Goal: Task Accomplishment & Management: Use online tool/utility

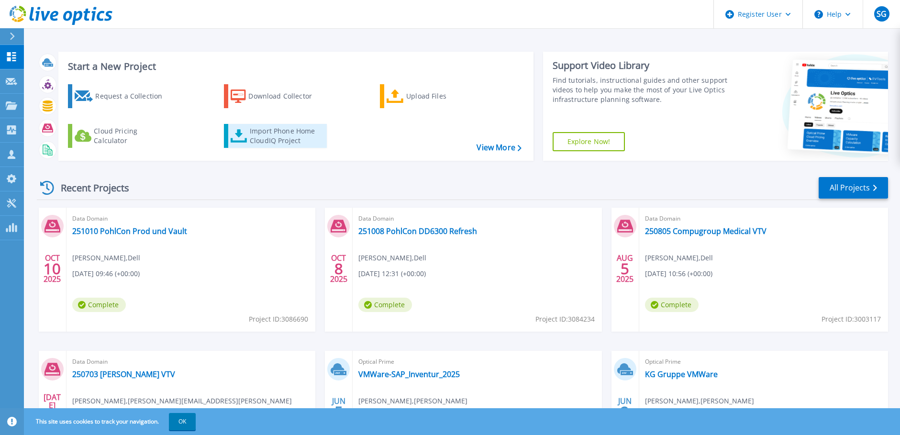
click at [264, 130] on div "Import Phone Home CloudIQ Project" at bounding box center [287, 135] width 75 height 19
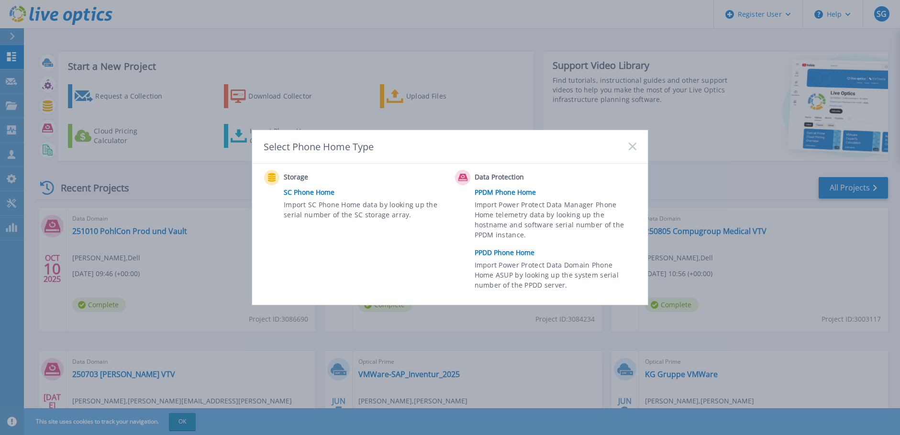
click at [503, 254] on link "PPDD Phone Home" at bounding box center [557, 252] width 166 height 14
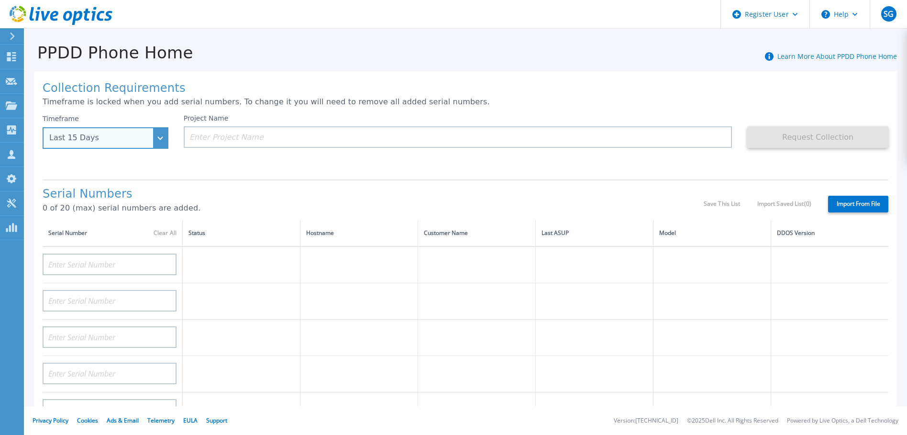
click at [161, 141] on div "Last 15 Days" at bounding box center [106, 138] width 126 height 22
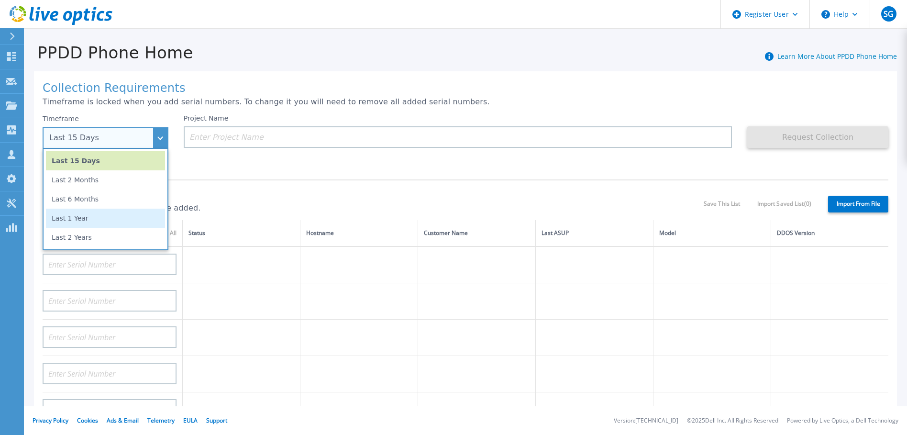
click at [51, 220] on li "Last 1 Year" at bounding box center [105, 218] width 119 height 19
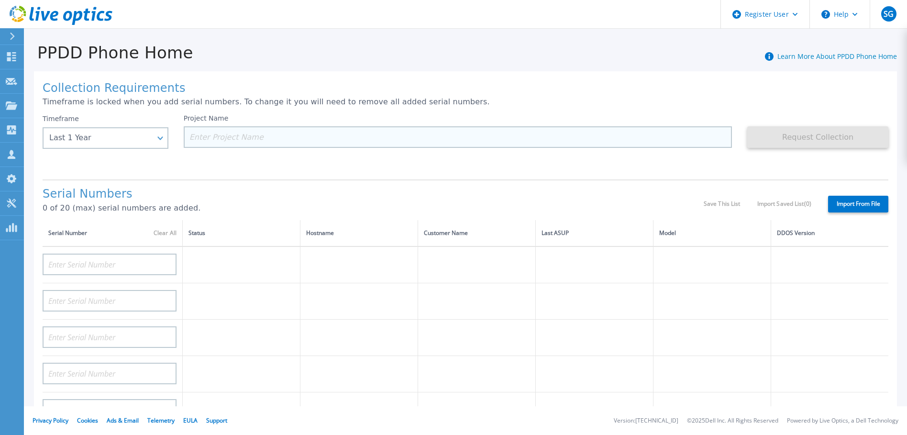
click at [198, 136] on input at bounding box center [458, 137] width 549 height 22
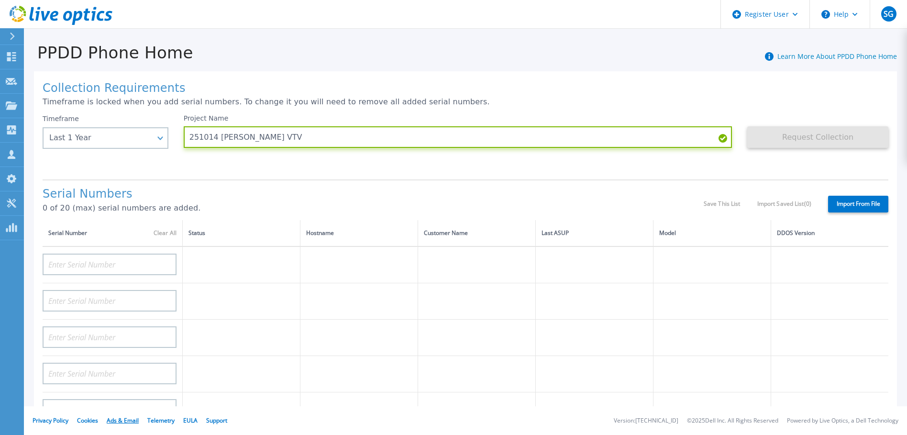
type input "251014 [PERSON_NAME] VTV"
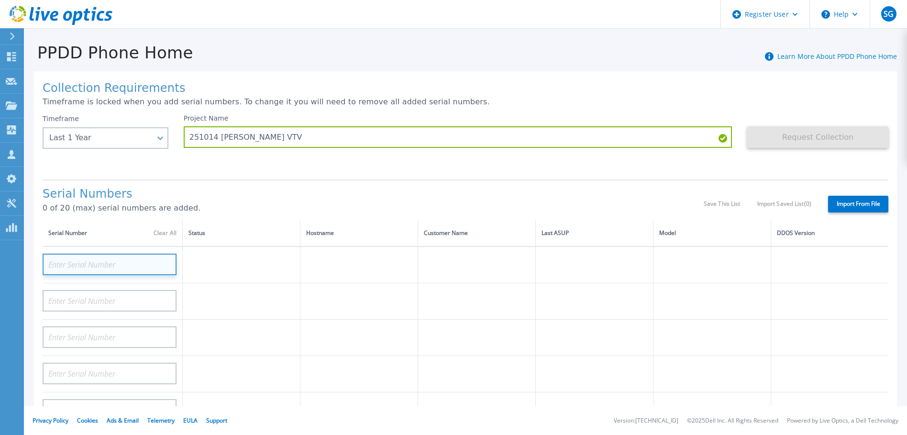
click at [73, 263] on input at bounding box center [110, 264] width 134 height 22
paste input "CKM01213105788"
type input "CKM01213105788"
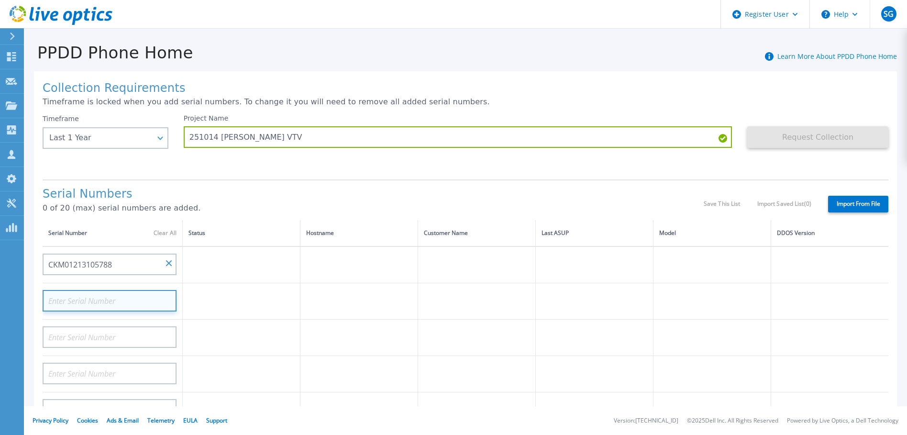
click at [136, 302] on input at bounding box center [110, 301] width 134 height 22
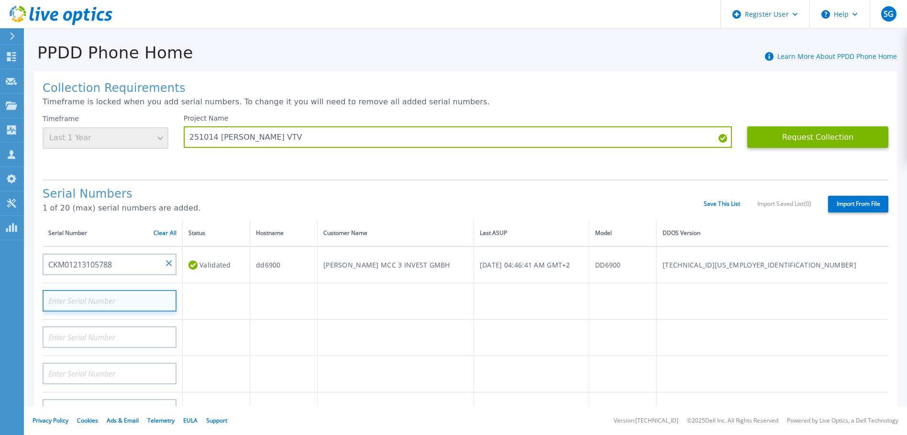
click at [83, 299] on input at bounding box center [110, 301] width 134 height 22
paste input "CKM01212806547"
type input "CKM01212806547"
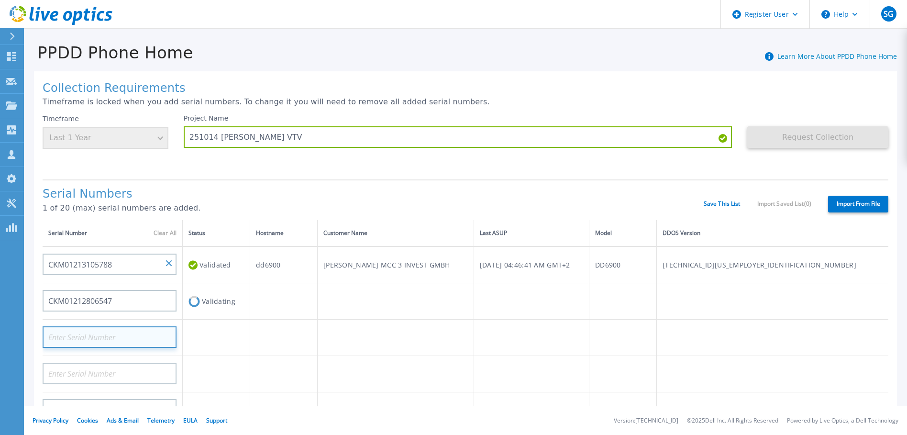
click at [133, 333] on input at bounding box center [110, 337] width 134 height 22
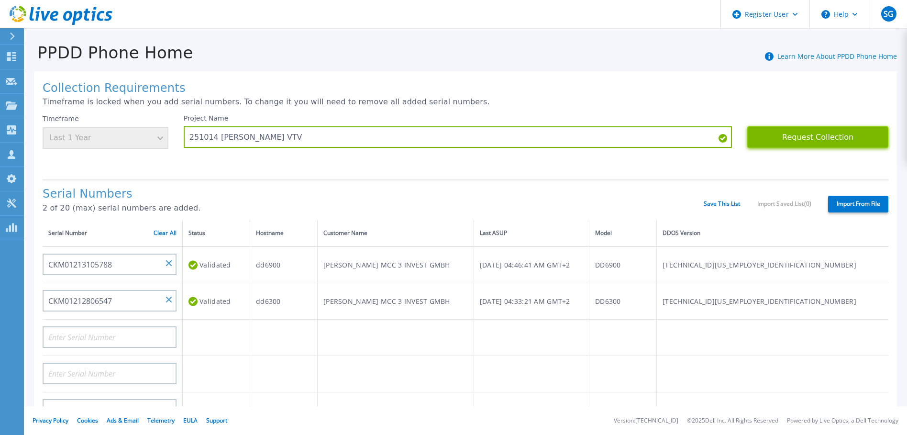
click at [816, 136] on button "Request Collection" at bounding box center [817, 137] width 141 height 22
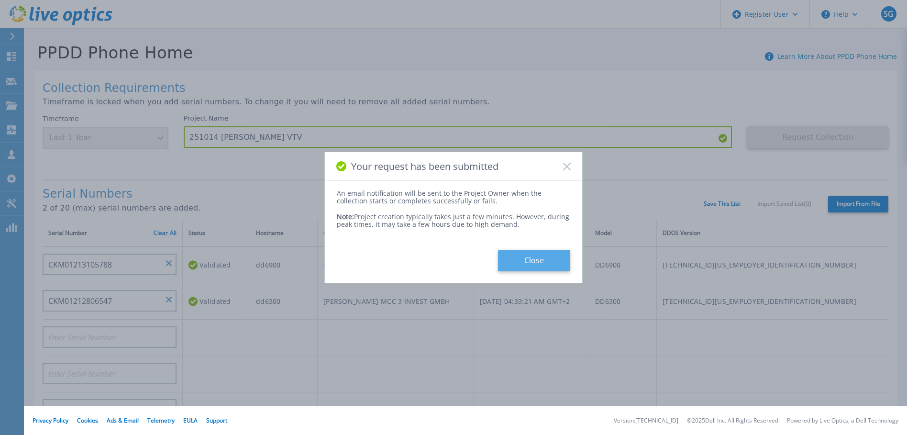
click at [529, 263] on button "Close" at bounding box center [534, 261] width 72 height 22
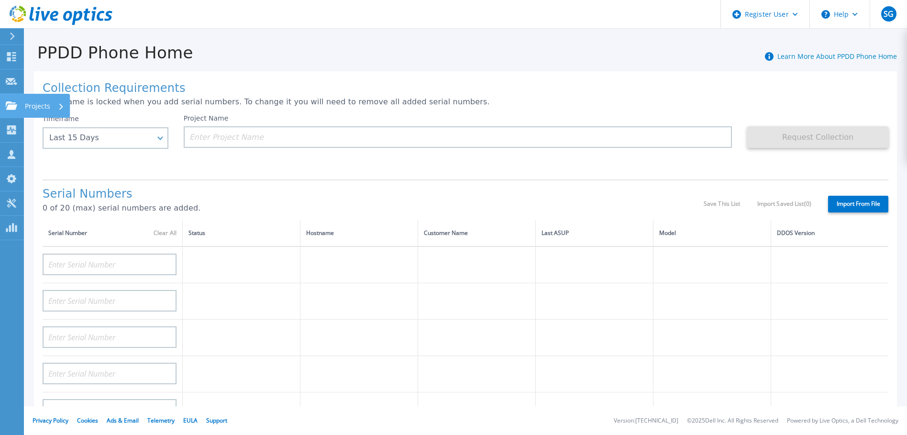
click at [33, 103] on p "Projects" at bounding box center [37, 106] width 25 height 25
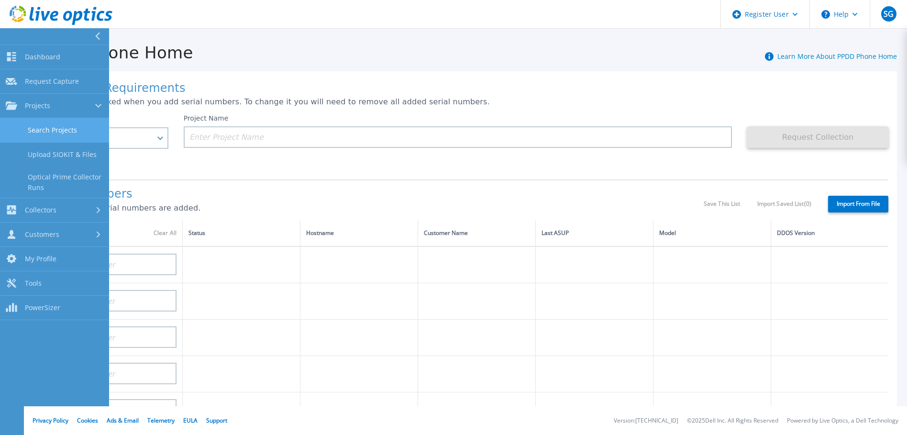
click at [47, 130] on link "Search Projects" at bounding box center [54, 130] width 109 height 24
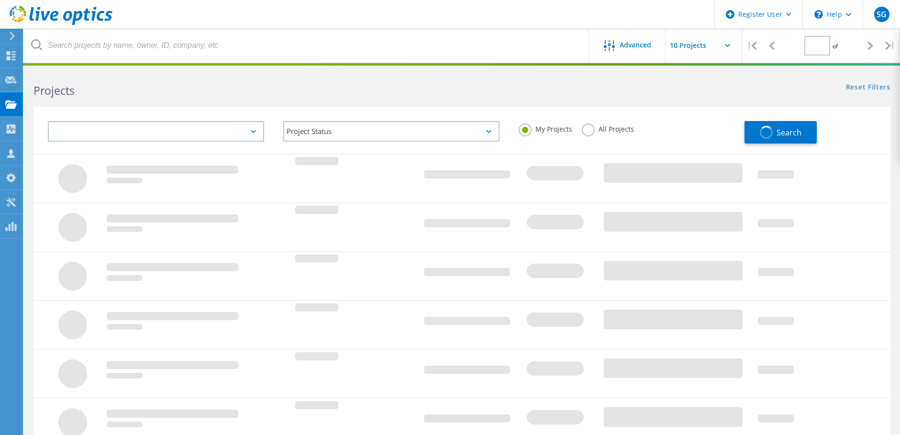
type input "1"
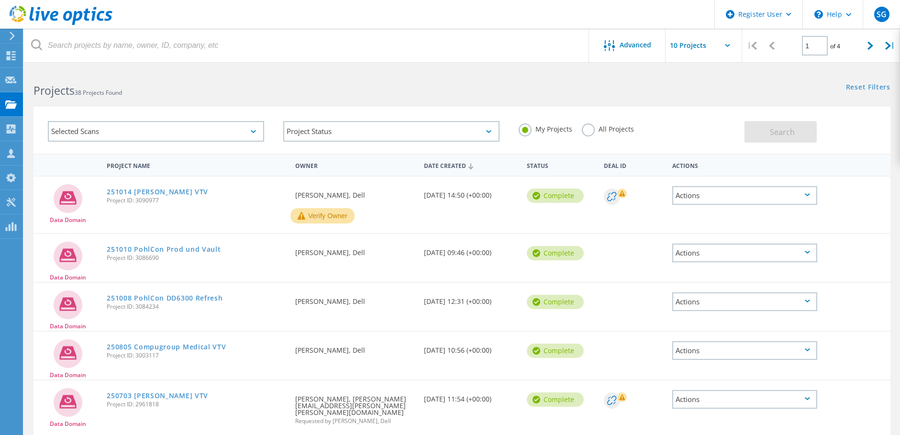
click at [316, 213] on button "Verify Owner" at bounding box center [322, 215] width 64 height 15
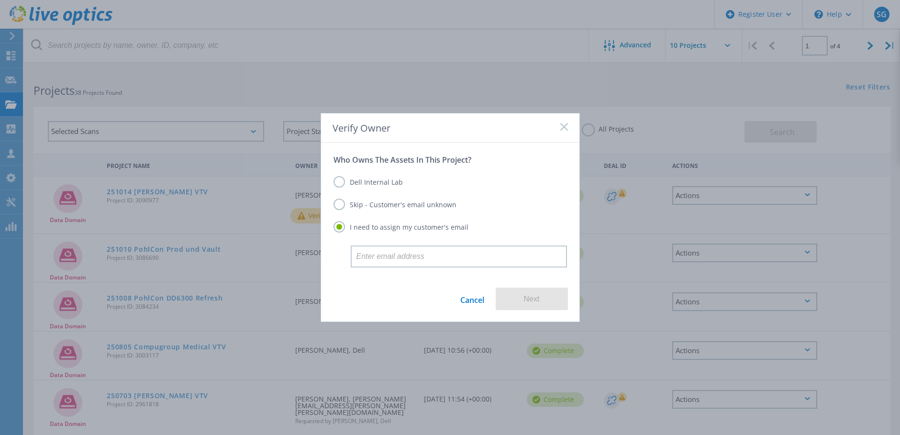
click at [342, 180] on label "Dell Internal Lab" at bounding box center [367, 181] width 69 height 11
click at [0, 0] on input "Dell Internal Lab" at bounding box center [0, 0] width 0 height 0
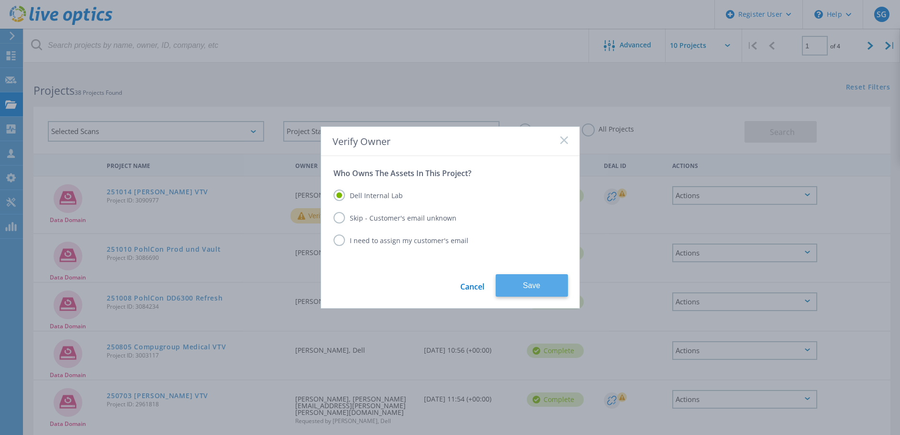
click at [542, 286] on button "Save" at bounding box center [531, 285] width 72 height 22
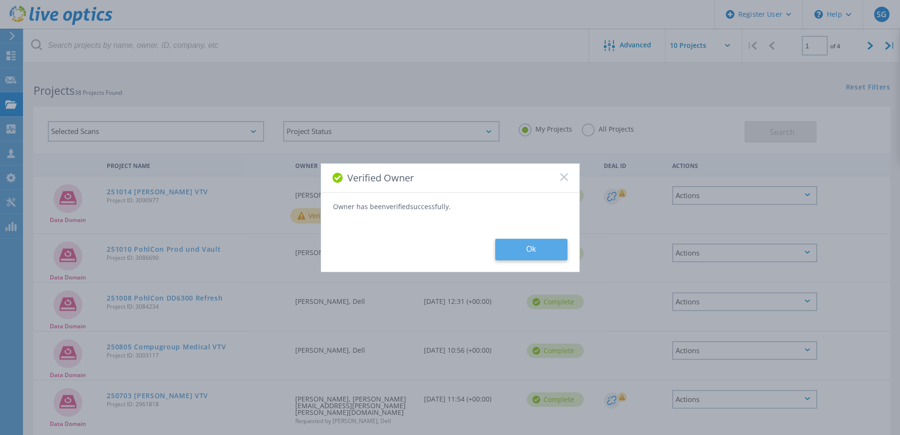
click at [518, 249] on button "Ok" at bounding box center [531, 250] width 72 height 22
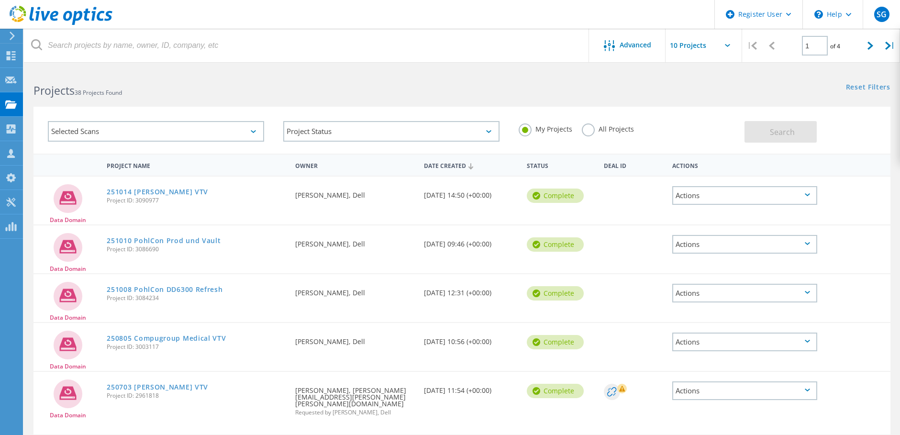
click at [806, 194] on icon at bounding box center [806, 194] width 5 height 3
click at [709, 158] on div "View Project" at bounding box center [744, 158] width 143 height 15
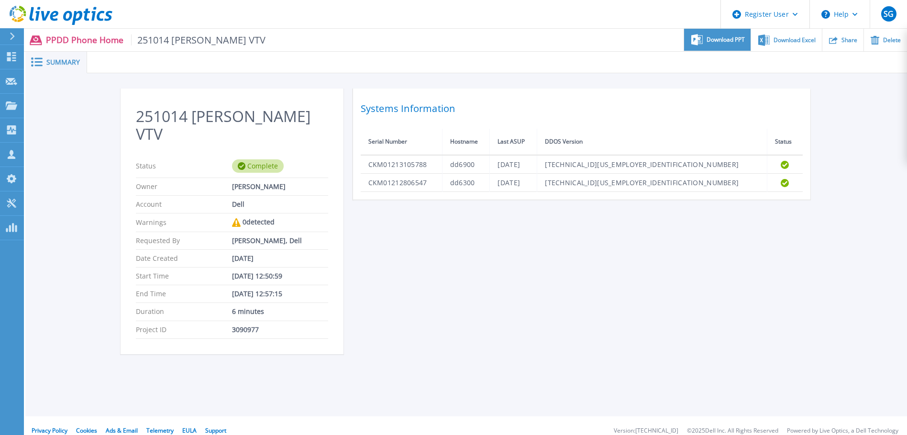
click at [721, 41] on span "Download PPT" at bounding box center [725, 40] width 38 height 6
click at [694, 332] on div "251014 [PERSON_NAME] VTV Status Complete Owner [PERSON_NAME] Account Dell Warni…" at bounding box center [467, 226] width 692 height 277
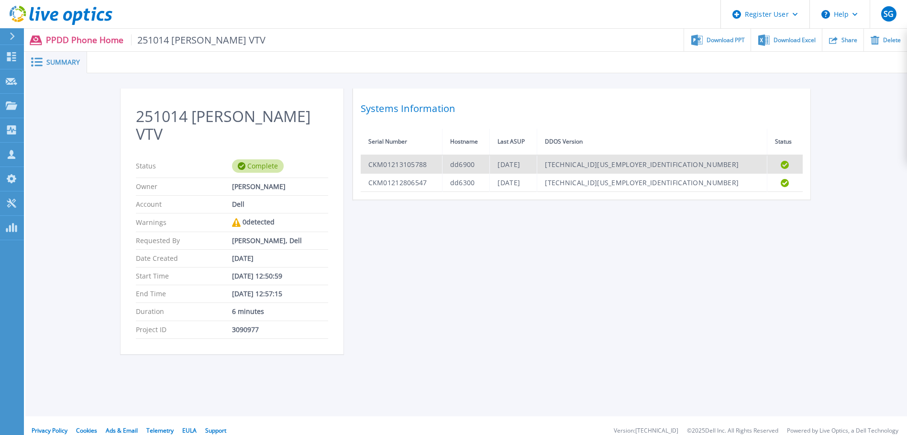
click at [393, 164] on td "CKM01213105788" at bounding box center [402, 164] width 82 height 19
copy td "CKM01213105788"
